Goal: Transaction & Acquisition: Purchase product/service

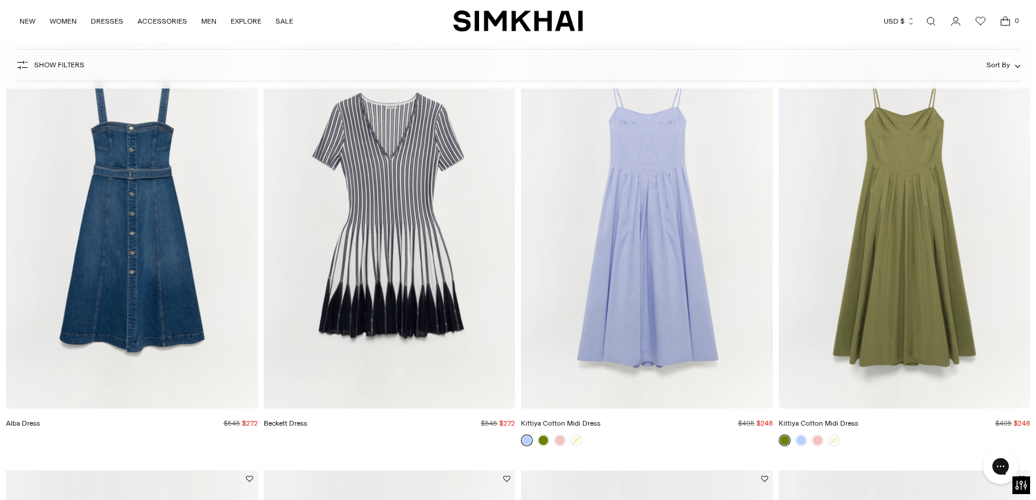
scroll to position [2372, 0]
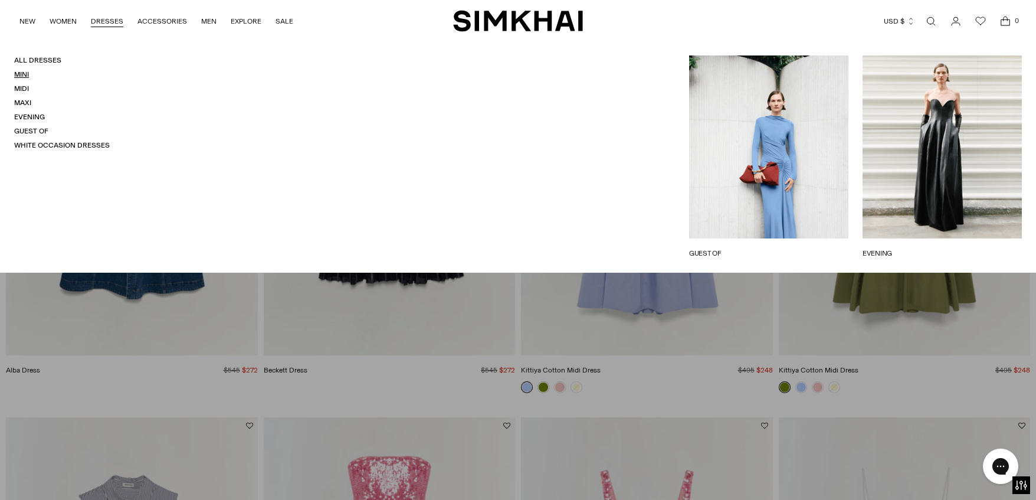
click at [25, 74] on link "Mini" at bounding box center [21, 74] width 15 height 8
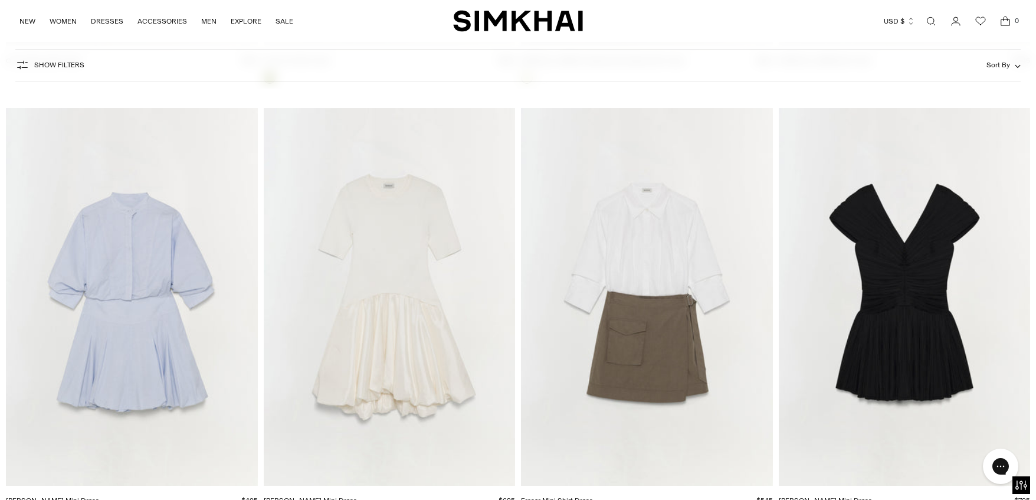
scroll to position [3187, 0]
